Goal: Information Seeking & Learning: Find specific fact

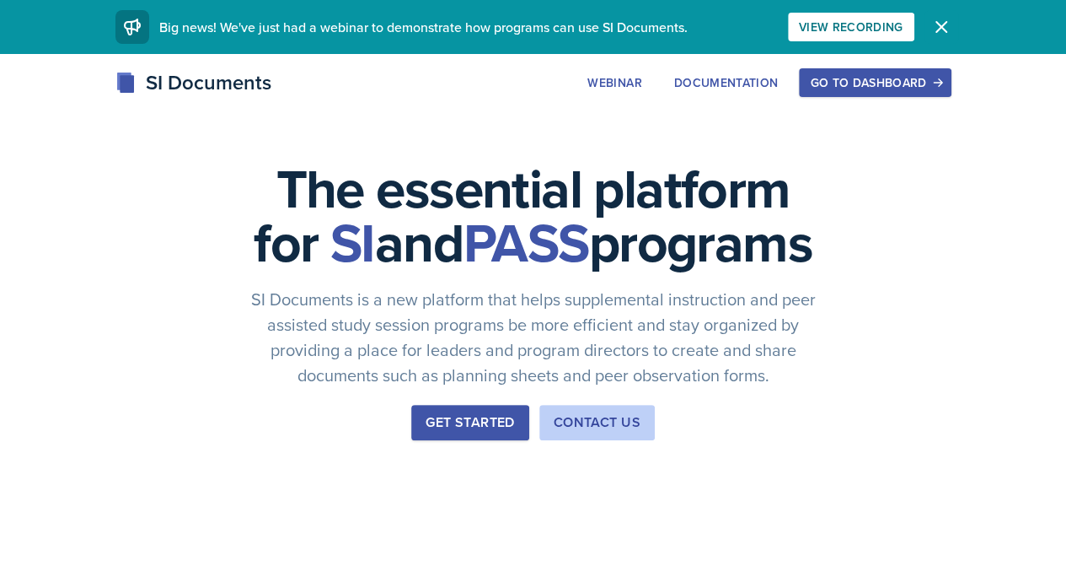
click at [947, 26] on icon "button" at bounding box center [942, 27] width 10 height 10
click at [940, 77] on div "Go to Dashboard" at bounding box center [875, 82] width 130 height 13
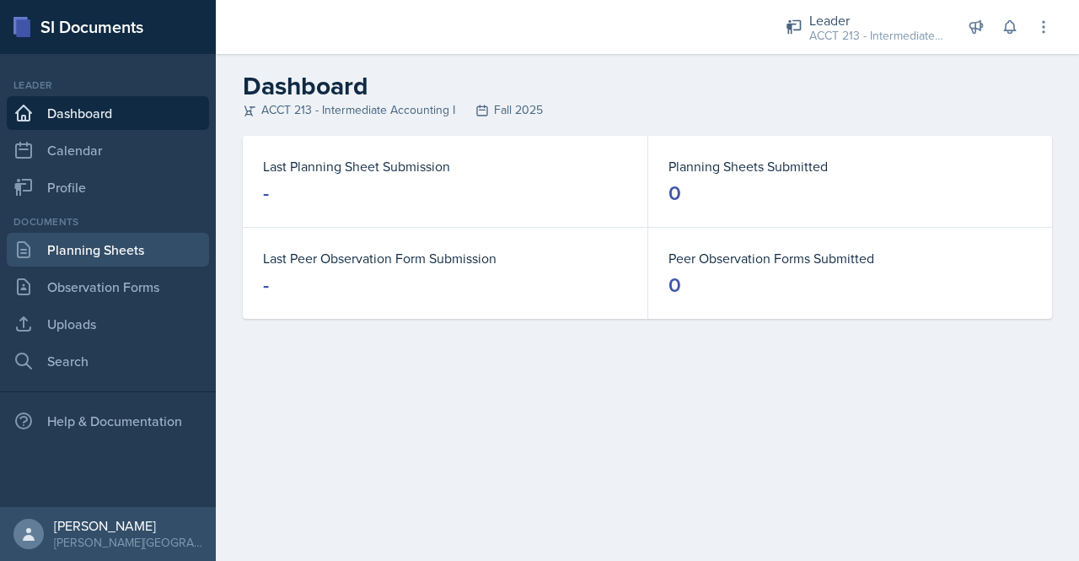
click at [111, 241] on link "Planning Sheets" at bounding box center [108, 250] width 202 height 34
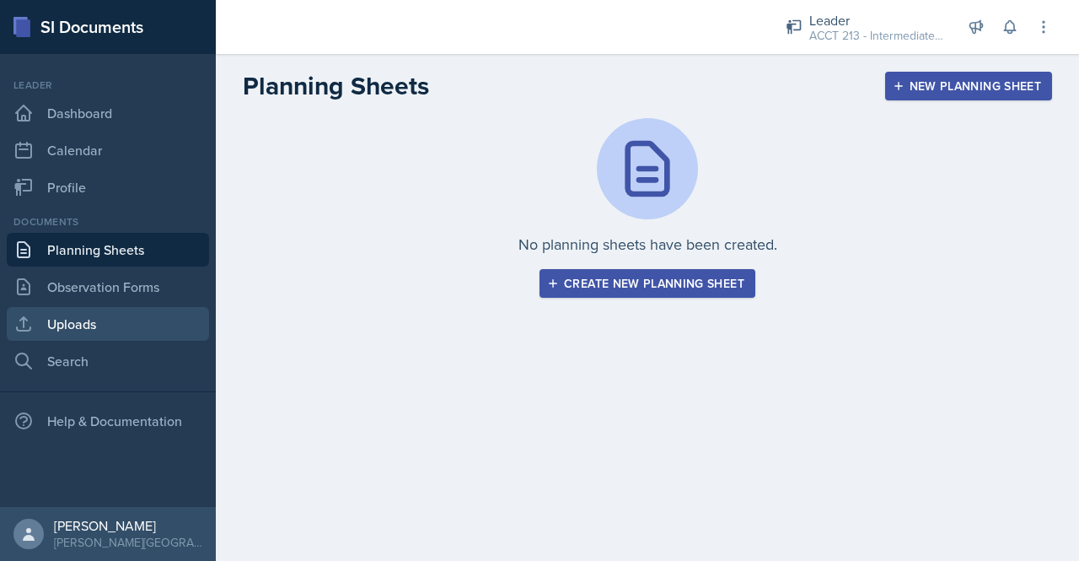
click at [107, 330] on link "Uploads" at bounding box center [108, 324] width 202 height 34
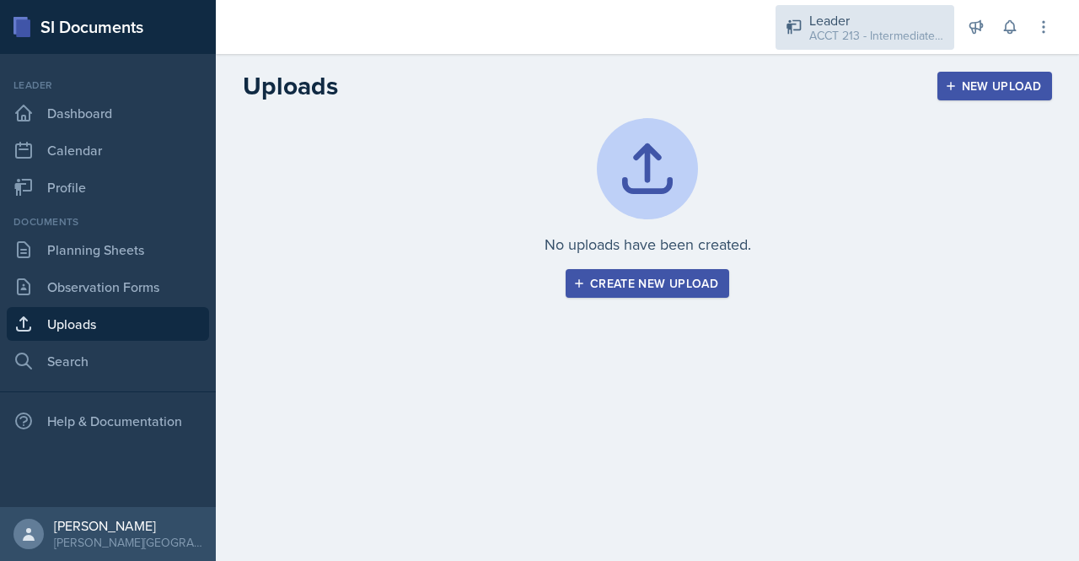
click at [926, 33] on div "ACCT 213 - Intermediate Accounting I / Fall 2025" at bounding box center [876, 36] width 135 height 18
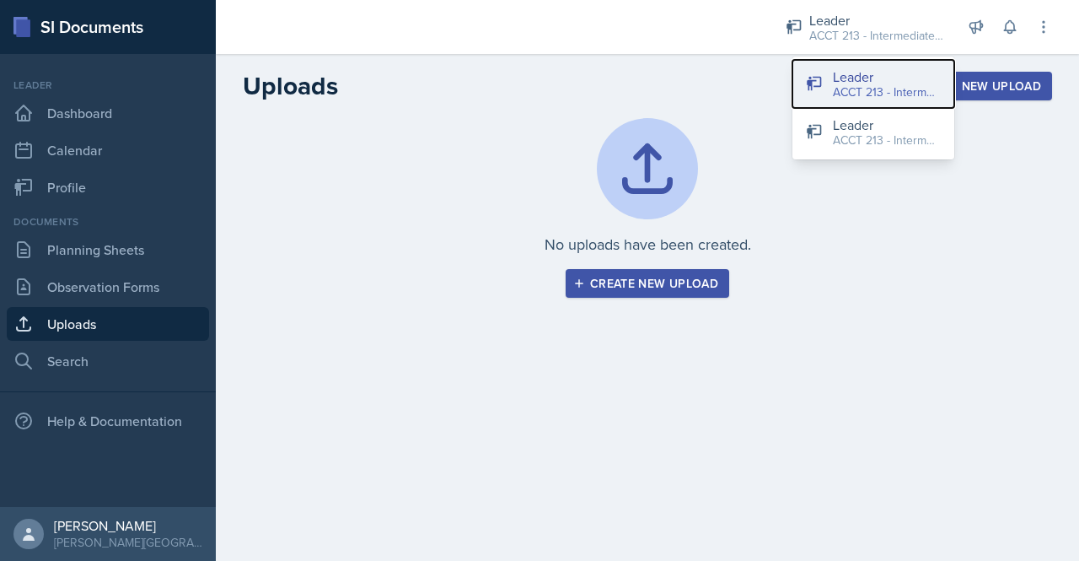
click at [865, 83] on div "ACCT 213 - Intermediate Accounting I / Fall 2025" at bounding box center [887, 92] width 108 height 18
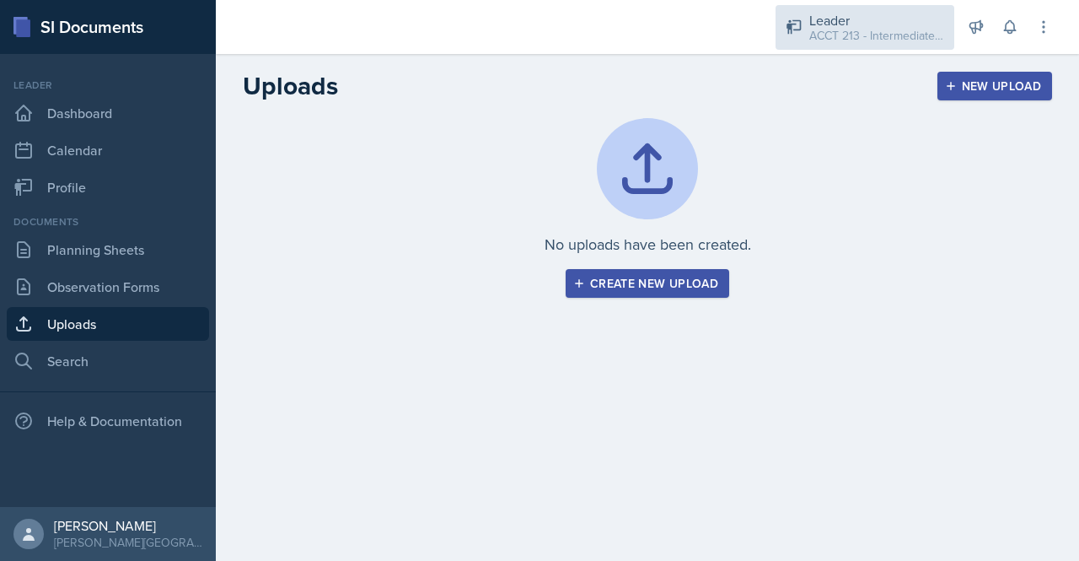
click at [809, 44] on div "ACCT 213 - Intermediate Accounting I / Fall 2025" at bounding box center [876, 36] width 135 height 18
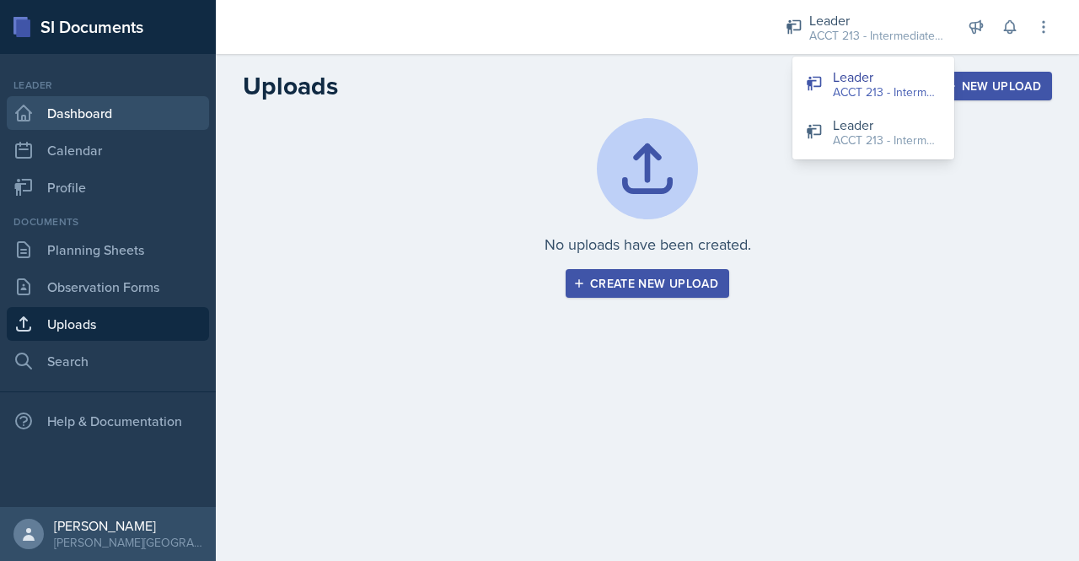
click at [86, 115] on link "Dashboard" at bounding box center [108, 113] width 202 height 34
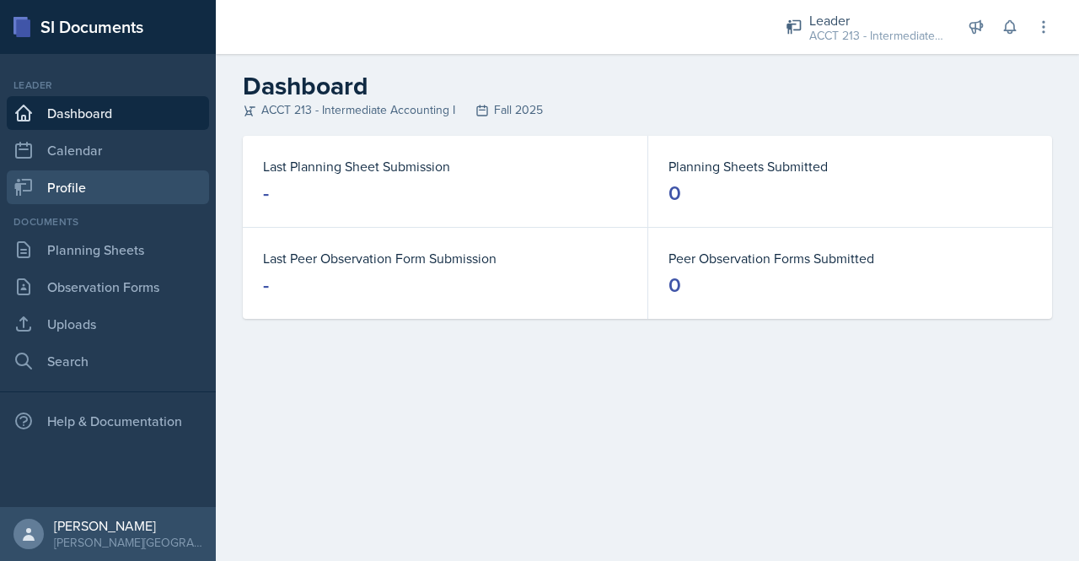
click at [67, 193] on link "Profile" at bounding box center [108, 187] width 202 height 34
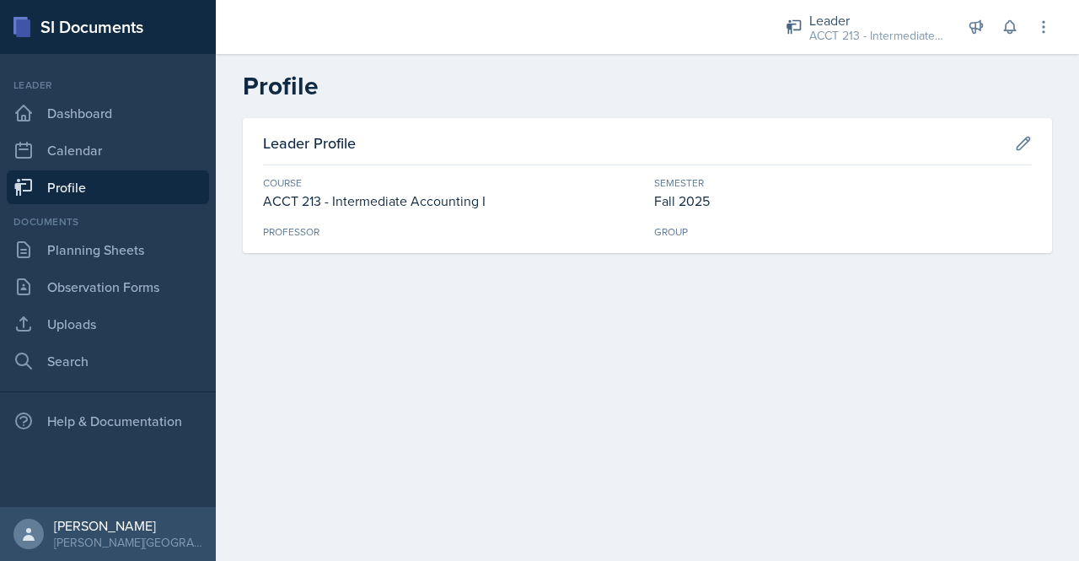
click at [368, 239] on div "Professor" at bounding box center [452, 231] width 378 height 15
click at [346, 209] on div "ACCT 213 - Intermediate Accounting I" at bounding box center [452, 201] width 378 height 20
click at [98, 296] on link "Observation Forms" at bounding box center [108, 287] width 202 height 34
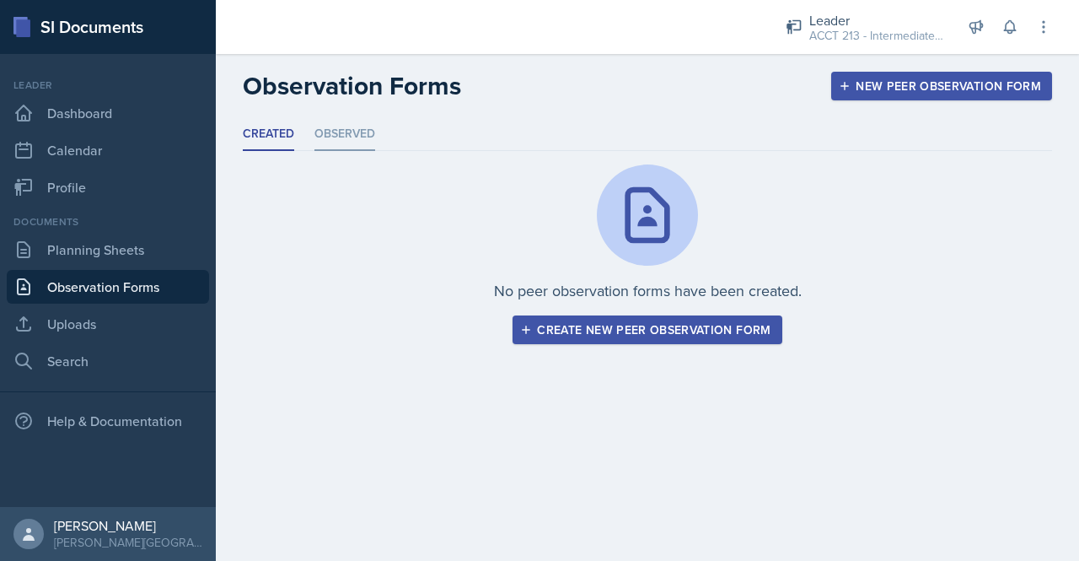
click at [368, 134] on li "Observed" at bounding box center [344, 134] width 61 height 33
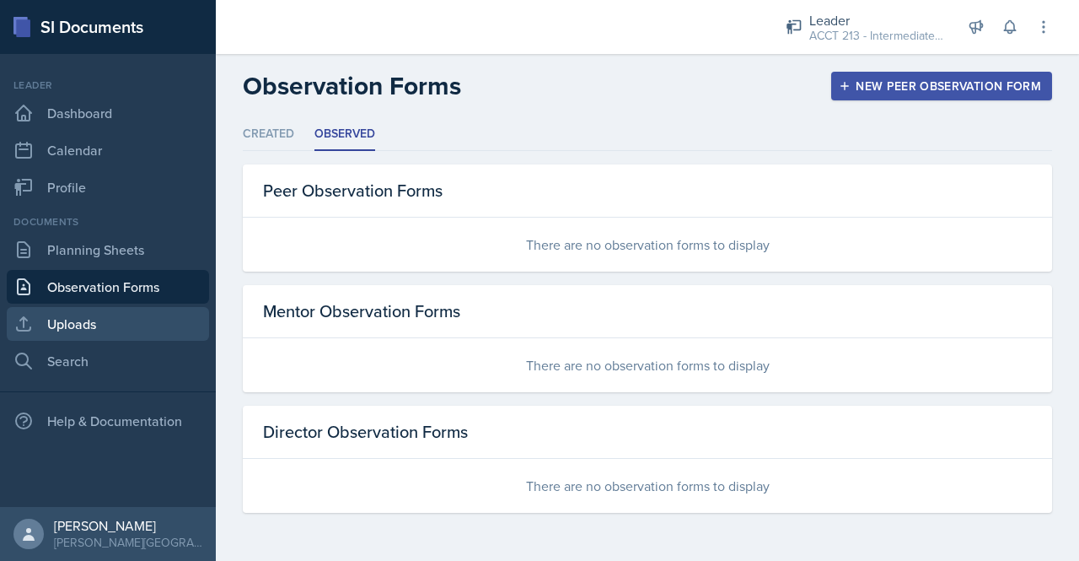
click at [76, 318] on link "Uploads" at bounding box center [108, 324] width 202 height 34
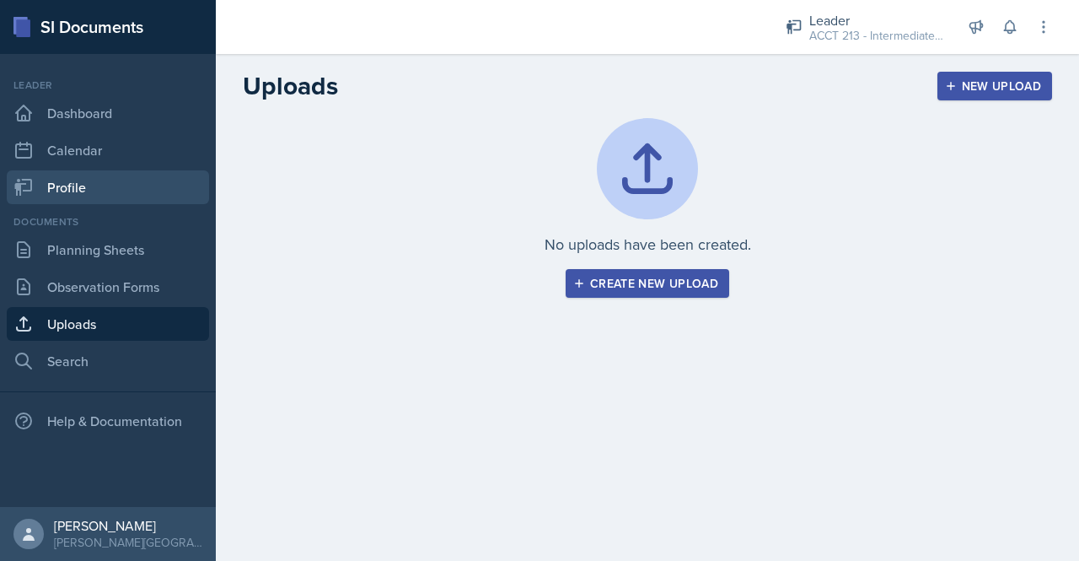
click at [93, 189] on link "Profile" at bounding box center [108, 187] width 202 height 34
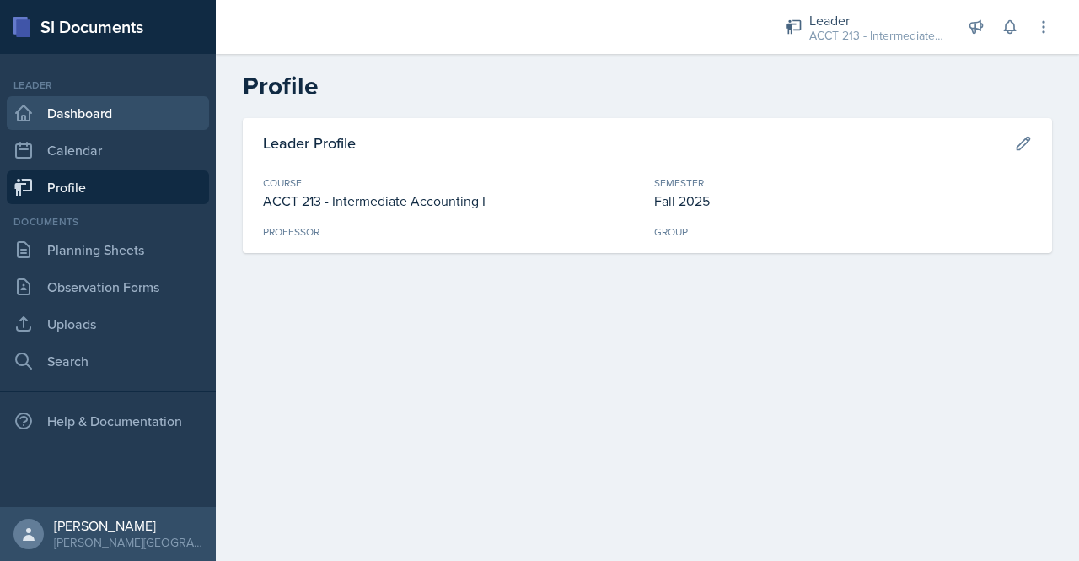
click at [111, 116] on link "Dashboard" at bounding box center [108, 113] width 202 height 34
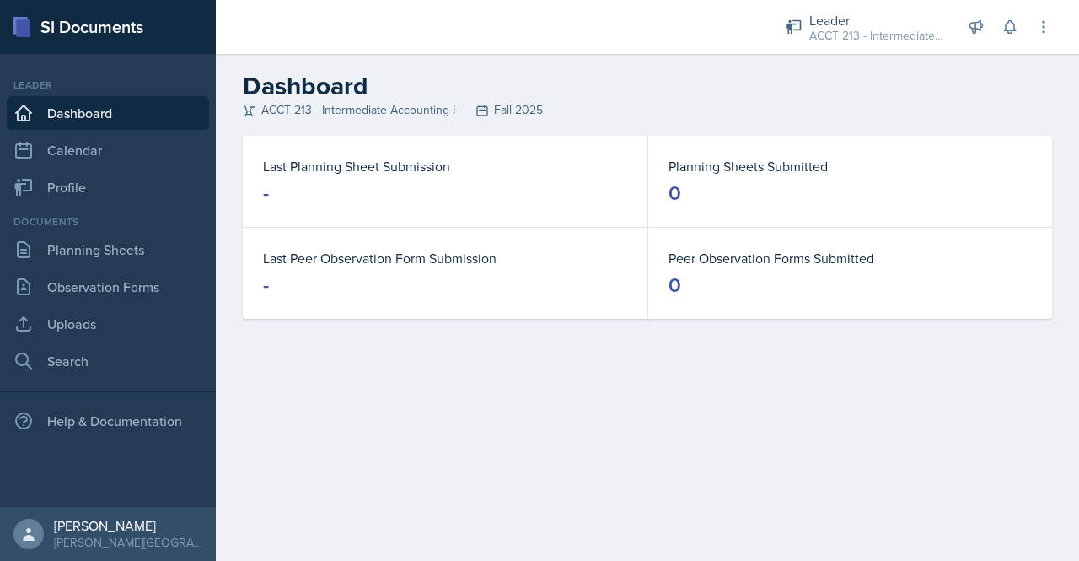
click at [293, 190] on dd "-" at bounding box center [445, 193] width 364 height 27
click at [353, 287] on dd "-" at bounding box center [445, 284] width 364 height 27
click at [506, 109] on div "ACCT 213 - Intermediate Accounting I Fall 2025" at bounding box center [647, 110] width 809 height 18
click at [58, 360] on link "Search" at bounding box center [108, 361] width 202 height 34
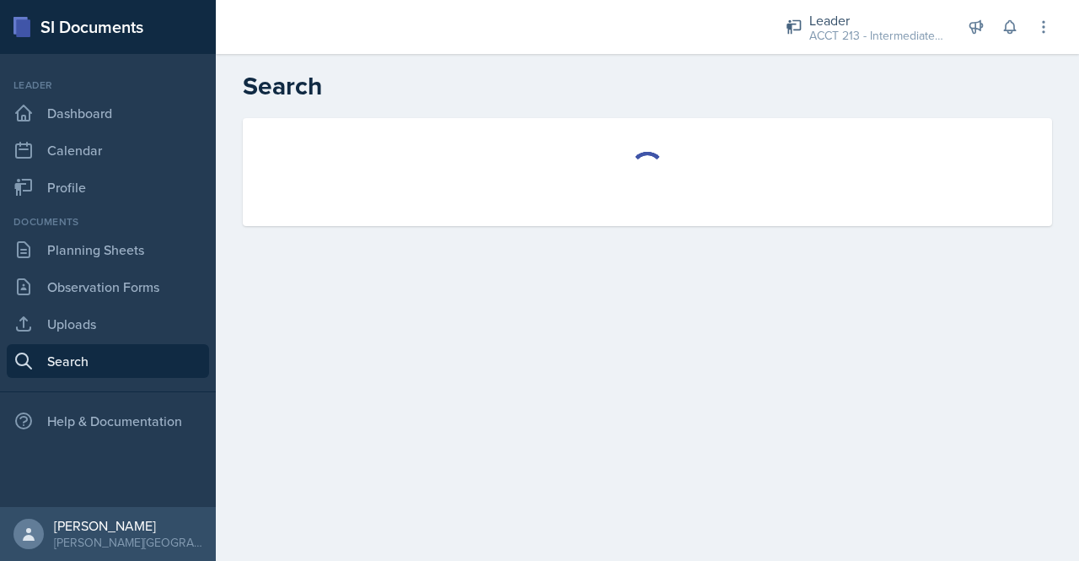
select select "all"
select select "1"
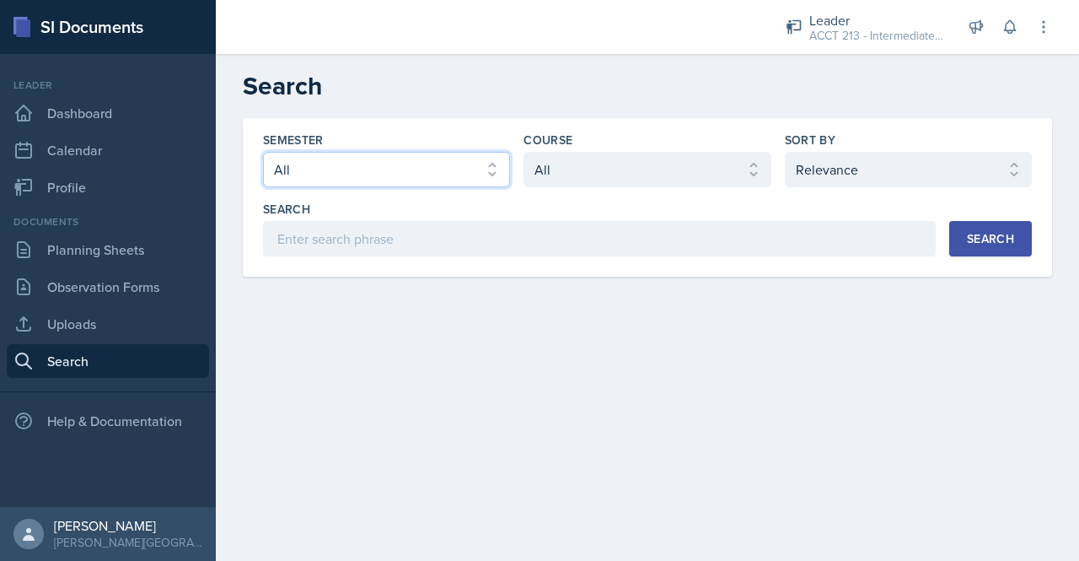
click at [391, 158] on select "Select semester All Fall 2025 SPRING 2025 Fall 2024 Spring 2024 Fall 2023 Sprin…" at bounding box center [386, 169] width 247 height 35
select select "a7ad9a0f-28b3-4f07-90bc-ebda486deedd"
click at [263, 152] on select "Select semester All Fall 2025 SPRING 2025 Fall 2024 Spring 2024 Fall 2023 Sprin…" at bounding box center [386, 169] width 247 height 35
click at [992, 239] on div "Search" at bounding box center [990, 238] width 47 height 13
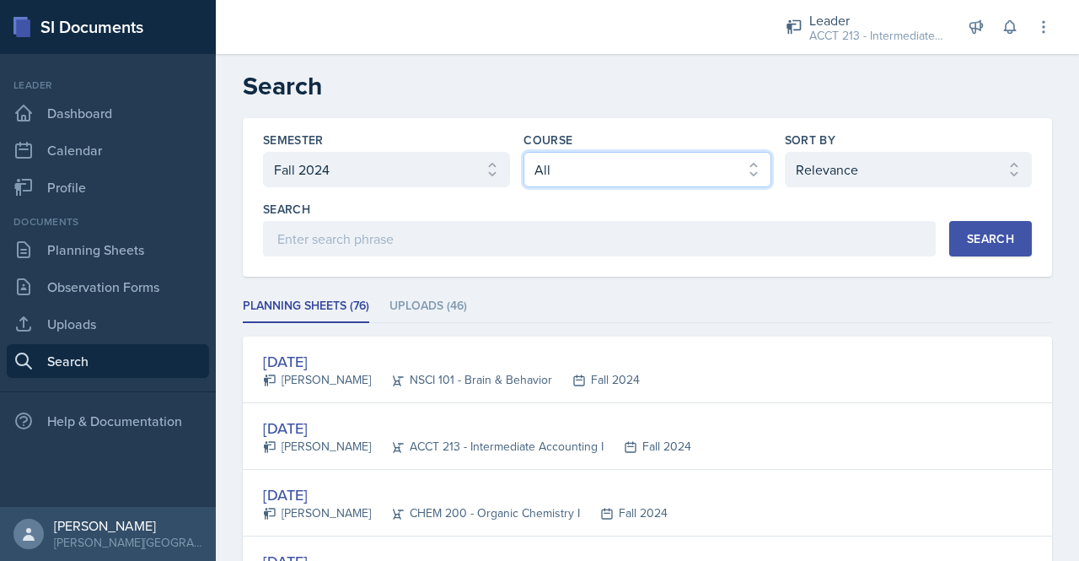
click at [695, 176] on select "Select course All ACCT 113 - Principles of Accounting I ACCT 213 - Intermediate…" at bounding box center [647, 169] width 247 height 35
select select "a3b952a5-493a-498d-99ed-b0c1dc4e84de"
click at [524, 152] on select "Select course All ACCT 113 - Principles of Accounting I ACCT 213 - Intermediate…" at bounding box center [647, 169] width 247 height 35
click at [957, 246] on button "Search" at bounding box center [990, 238] width 83 height 35
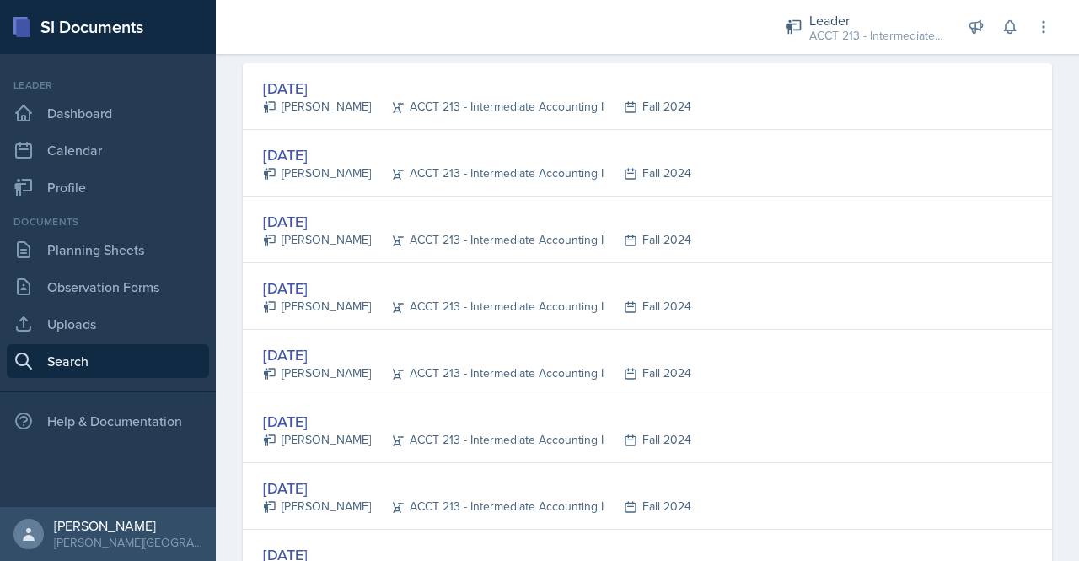
scroll to position [271, 0]
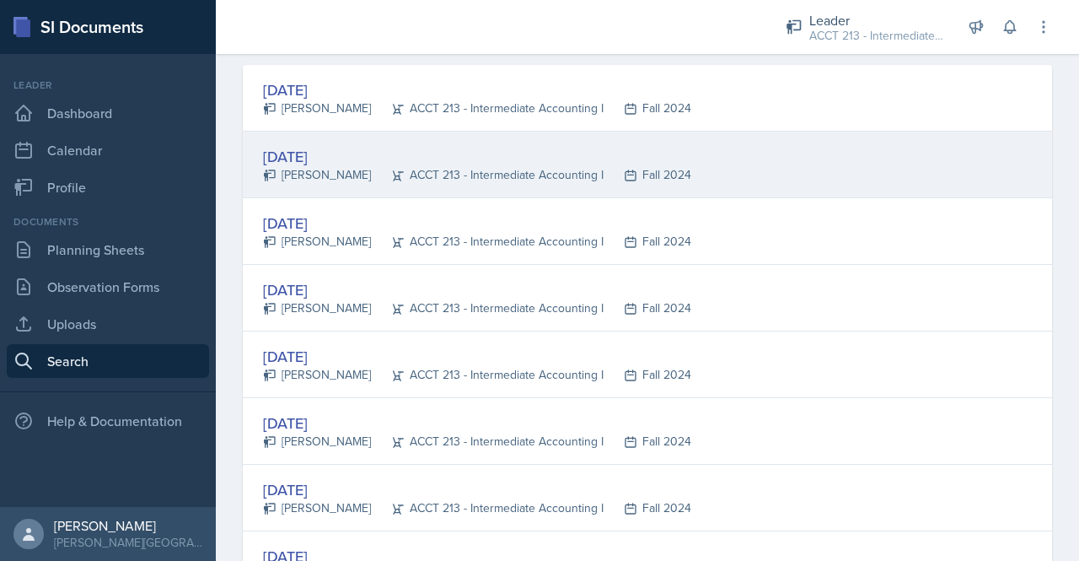
click at [336, 148] on div "[DATE]" at bounding box center [477, 156] width 428 height 23
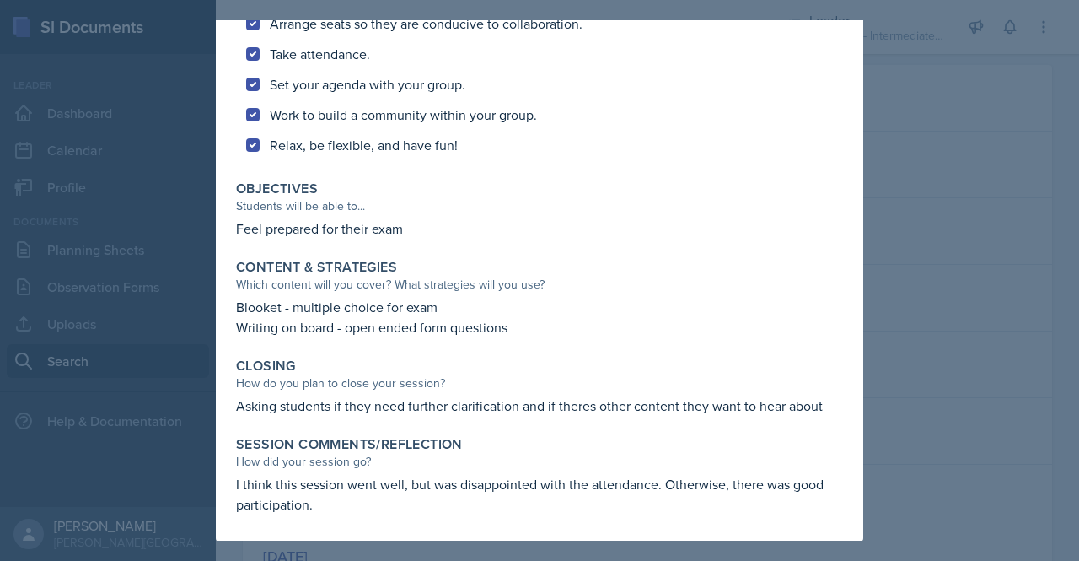
scroll to position [0, 0]
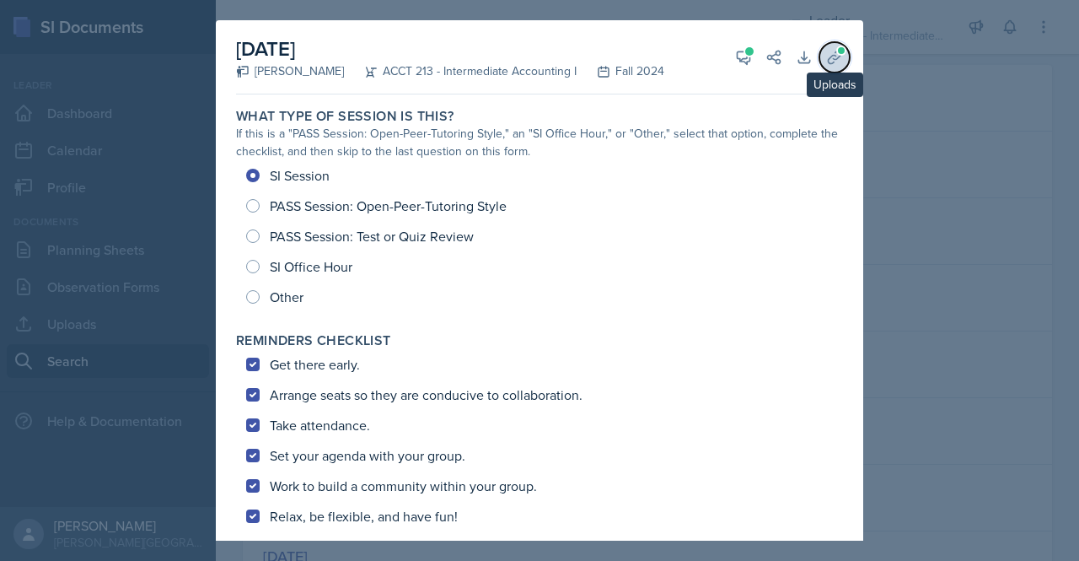
click at [836, 51] on span at bounding box center [841, 51] width 10 height 10
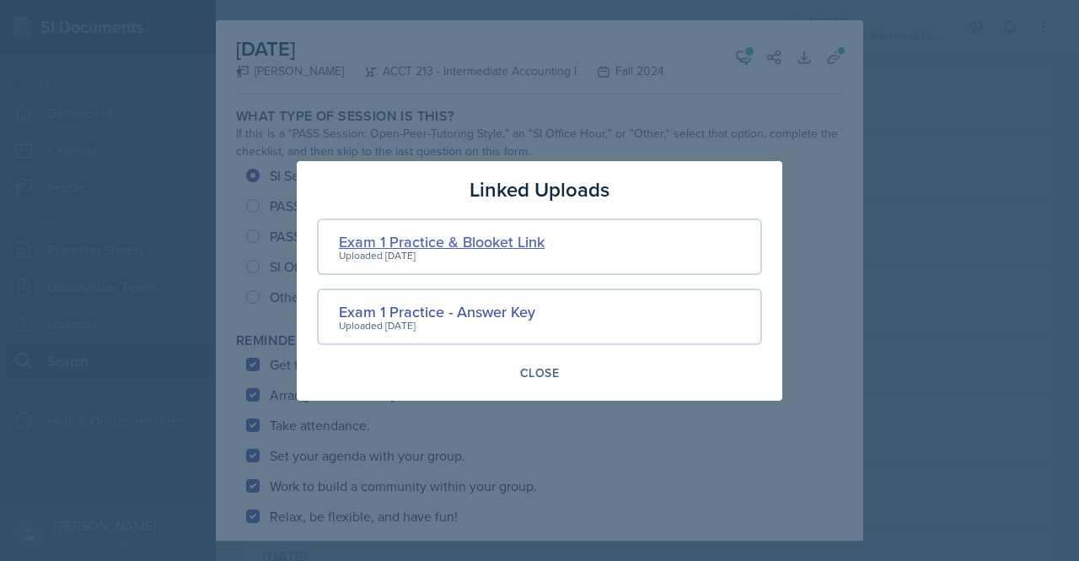
click at [489, 243] on div "Exam 1 Practice & Blooket Link" at bounding box center [442, 241] width 206 height 23
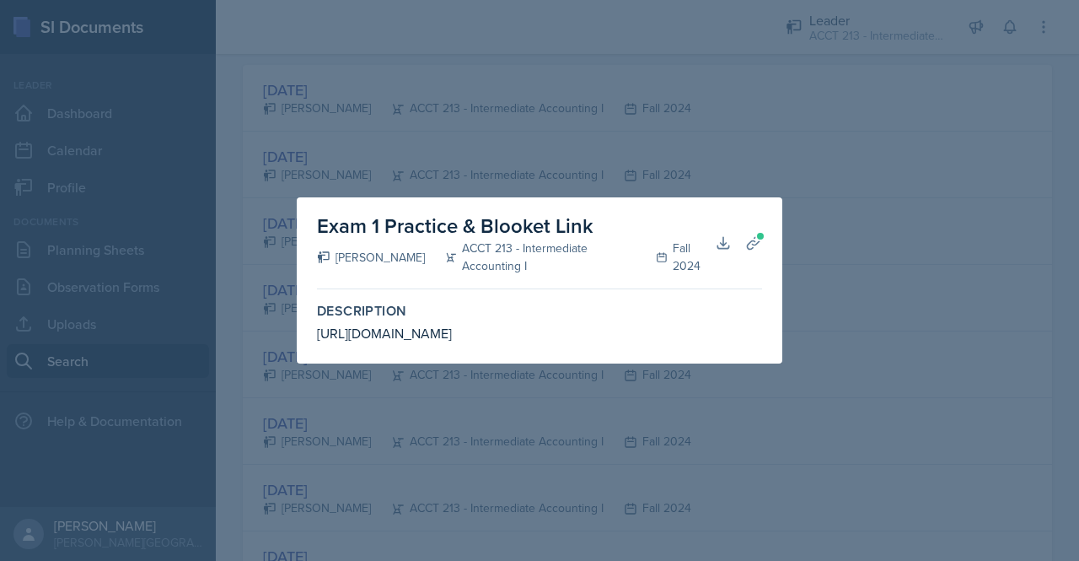
drag, startPoint x: 703, startPoint y: 326, endPoint x: 307, endPoint y: 338, distance: 396.4
click at [307, 338] on div "Exam 1 Practice & Blooket Link [PERSON_NAME] ACCT 213 - Intermediate Accounting…" at bounding box center [540, 280] width 486 height 166
copy div "[URL][DOMAIN_NAME]"
click at [857, 302] on div at bounding box center [539, 280] width 1079 height 561
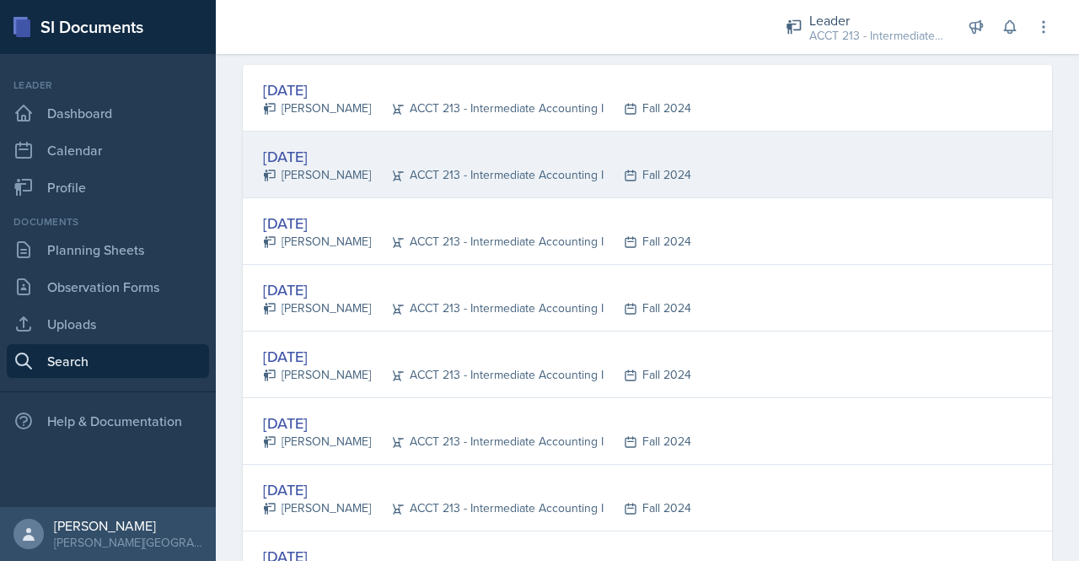
click at [318, 141] on div "[DATE] [PERSON_NAME] ACCT 213 - Intermediate Accounting I Fall 2024" at bounding box center [647, 165] width 809 height 67
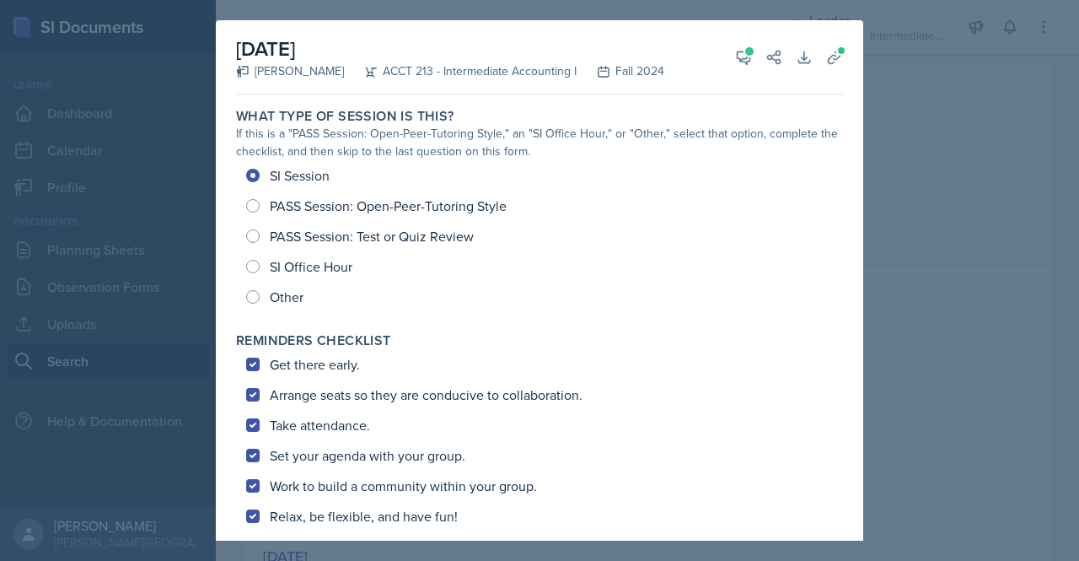
scroll to position [13, 0]
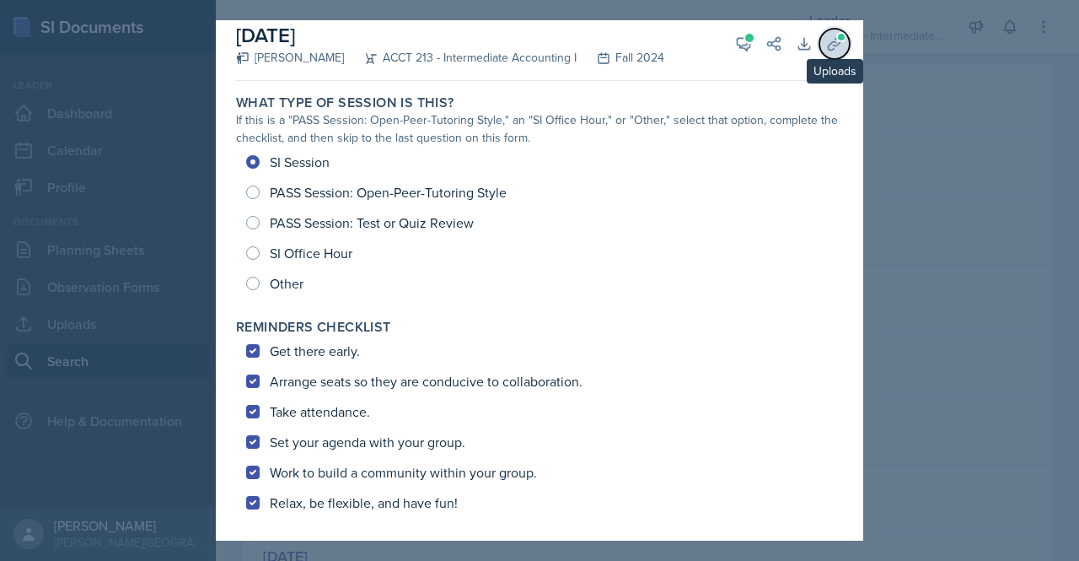
click at [828, 45] on icon at bounding box center [834, 43] width 13 height 13
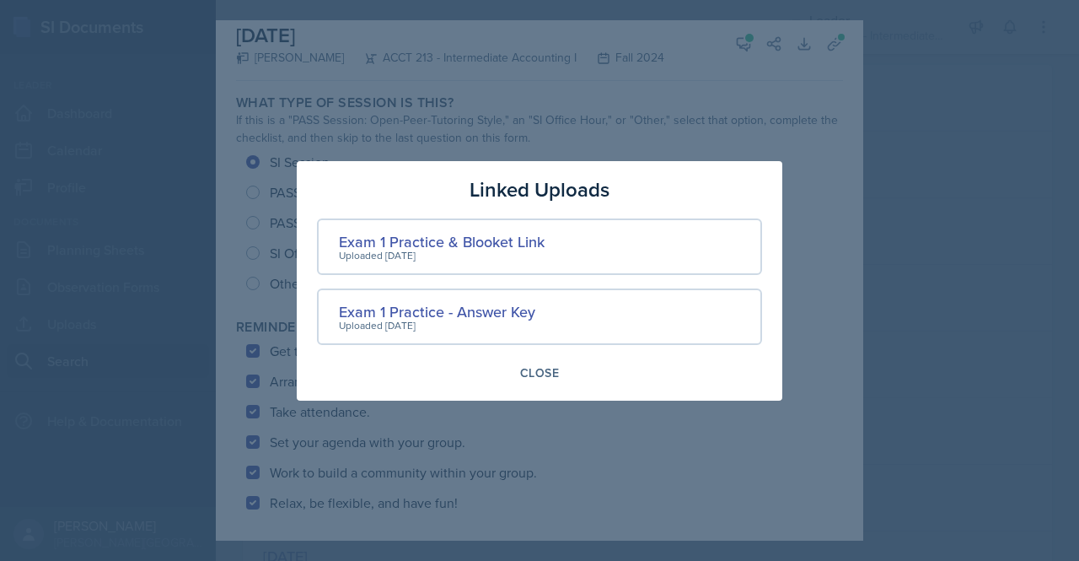
click at [737, 29] on div at bounding box center [539, 280] width 1079 height 561
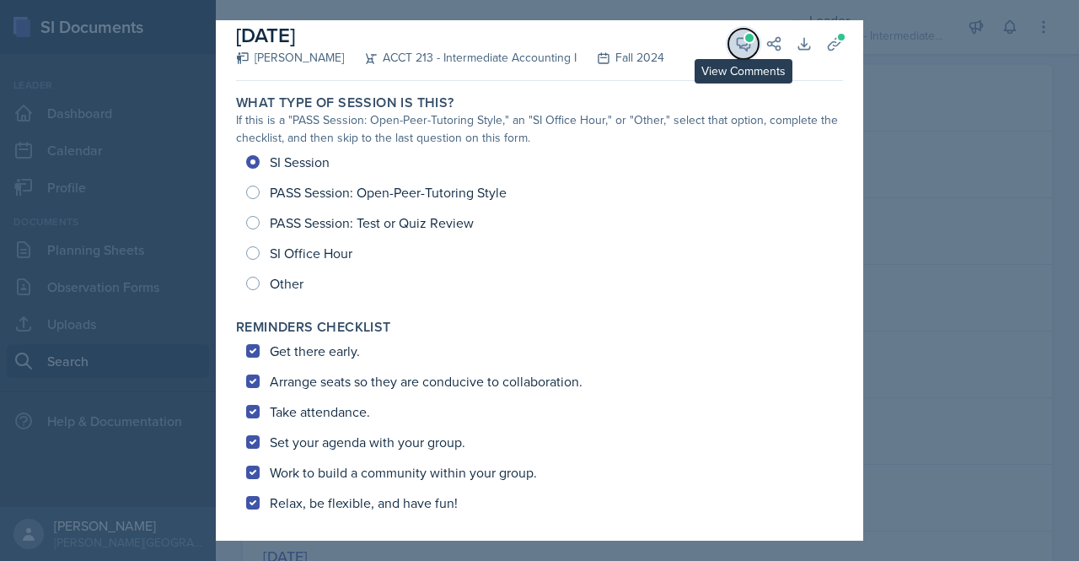
click at [738, 44] on icon at bounding box center [744, 44] width 13 height 13
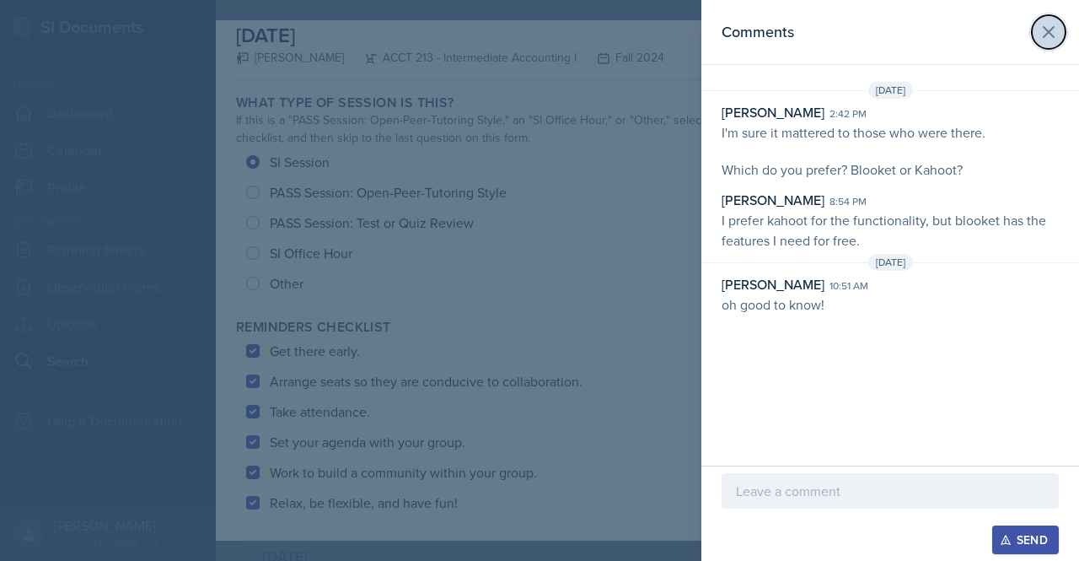
click at [1046, 35] on icon at bounding box center [1049, 32] width 20 height 20
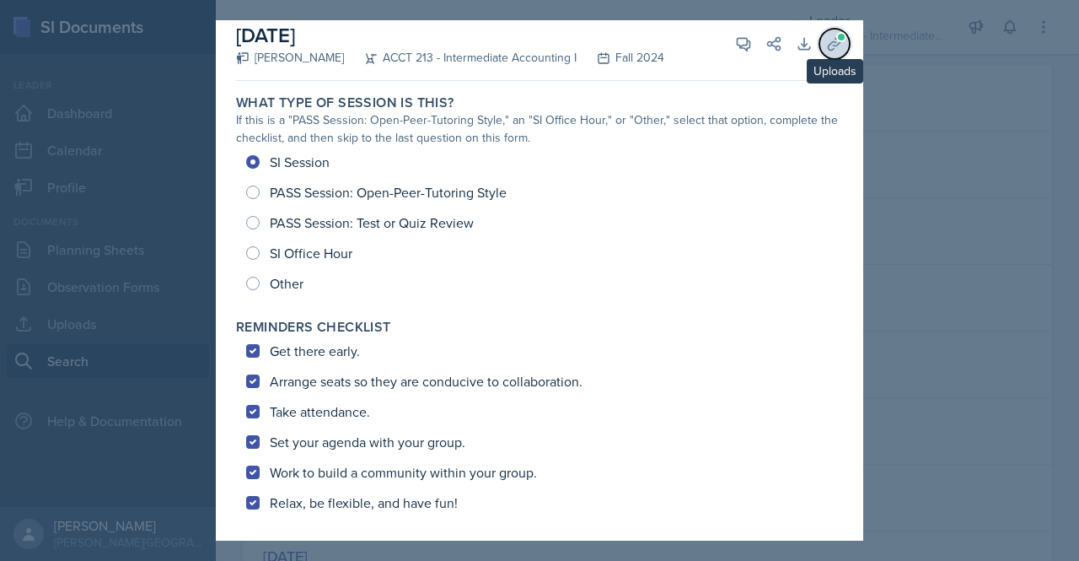
click at [826, 37] on icon at bounding box center [834, 43] width 17 height 17
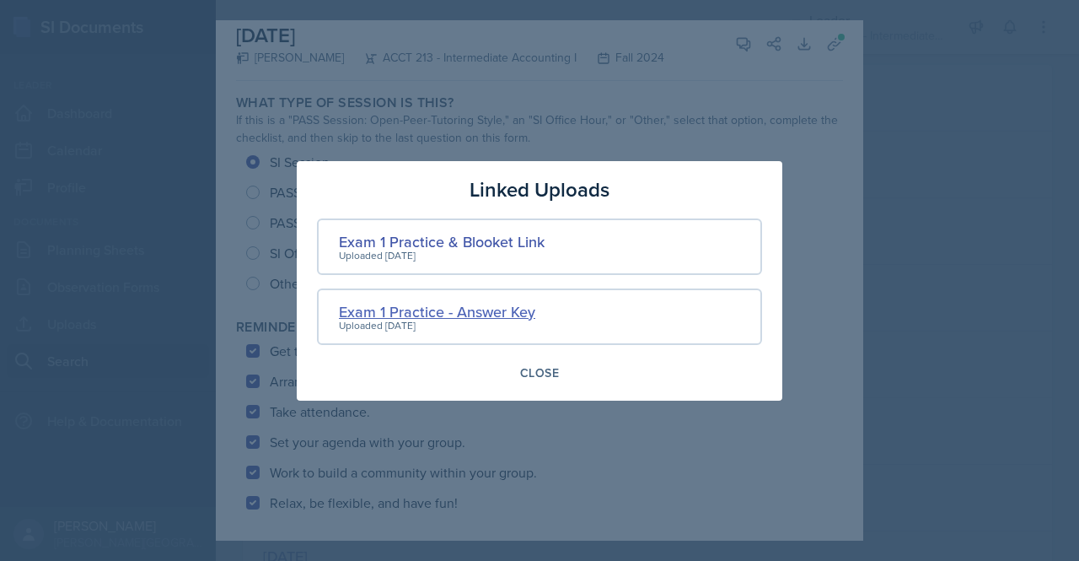
click at [459, 313] on div "Exam 1 Practice - Answer Key" at bounding box center [437, 311] width 196 height 23
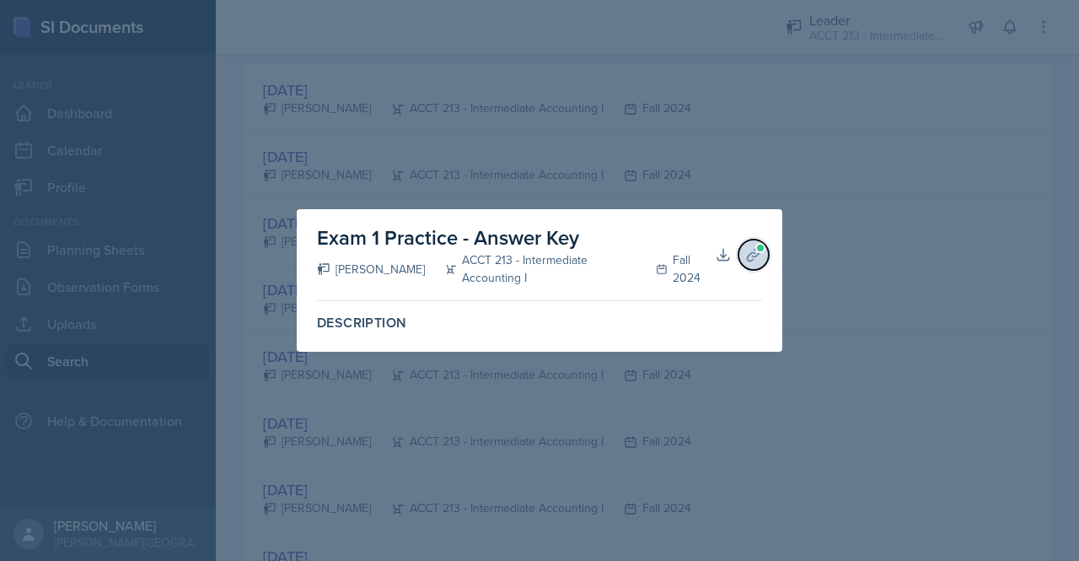
click at [752, 246] on icon at bounding box center [753, 254] width 17 height 17
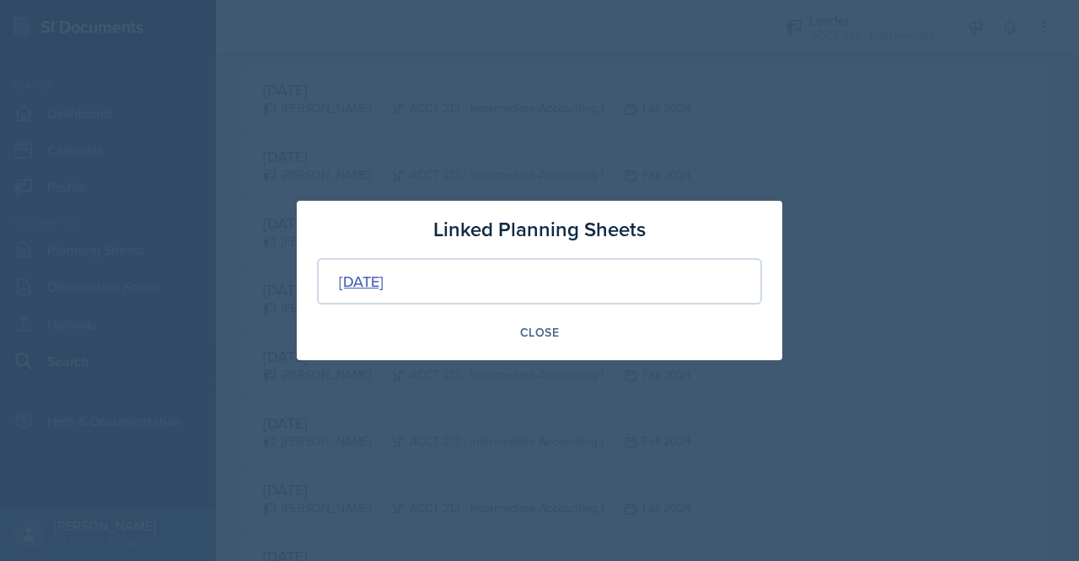
click at [384, 272] on div "[DATE]" at bounding box center [361, 281] width 45 height 23
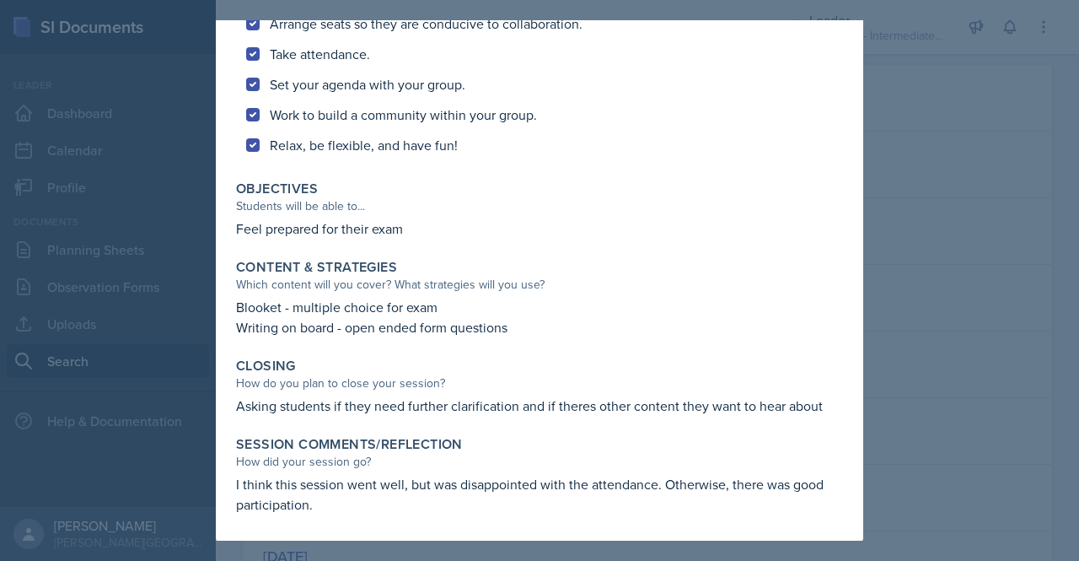
scroll to position [0, 0]
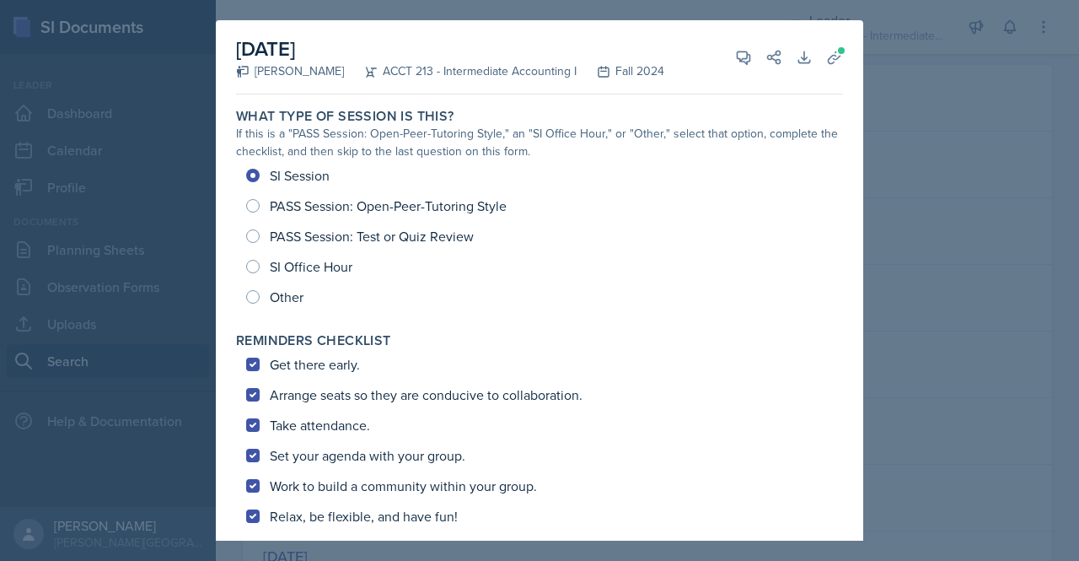
click at [889, 66] on div at bounding box center [539, 280] width 1079 height 561
